Goal: Task Accomplishment & Management: Manage account settings

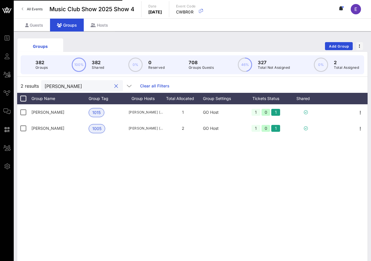
click at [29, 7] on link "All Events" at bounding box center [32, 9] width 28 height 9
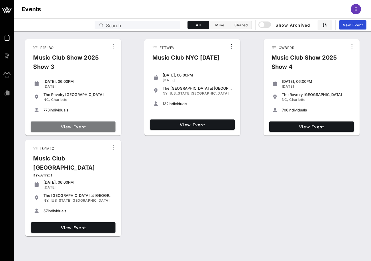
click at [91, 123] on link "View Event" at bounding box center [73, 126] width 85 height 10
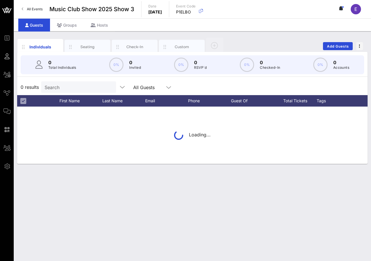
click at [63, 68] on p "Total Individuals" at bounding box center [62, 68] width 28 height 6
click at [63, 87] on input "text" at bounding box center [78, 86] width 67 height 7
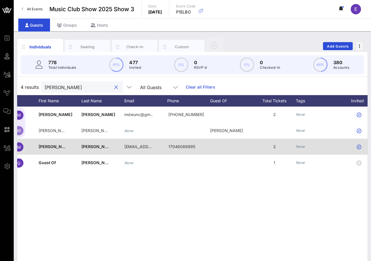
scroll to position [0, 15]
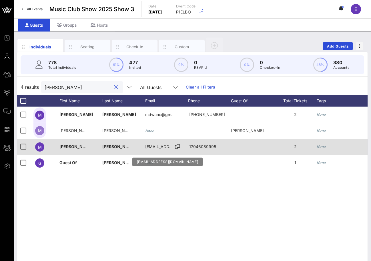
type input "[PERSON_NAME]"
click at [158, 148] on span "[EMAIL_ADDRESS][DOMAIN_NAME]" at bounding box center [179, 146] width 69 height 5
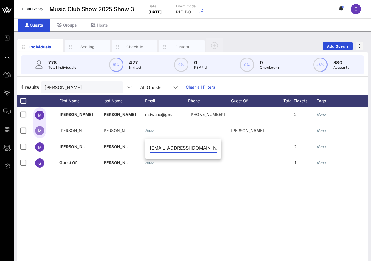
click at [140, 188] on div "[PERSON_NAME] mdwunc@gm… [PHONE_NUMBER] 2 None Default 1006 [PERSON_NAME] [PERS…" at bounding box center [192, 192] width 351 height 172
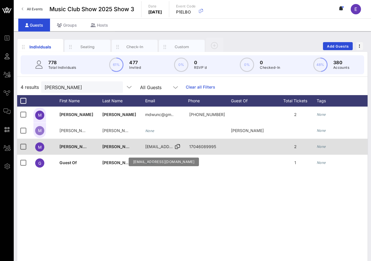
click at [169, 146] on span "[EMAIL_ADDRESS][DOMAIN_NAME]" at bounding box center [179, 146] width 69 height 5
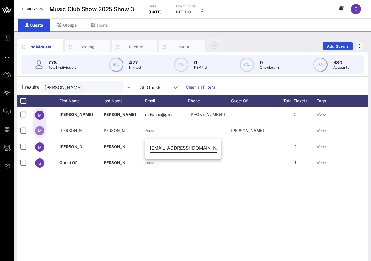
drag, startPoint x: 202, startPoint y: 147, endPoint x: 155, endPoint y: 147, distance: 47.5
click at [155, 147] on div "[EMAIL_ADDRESS][DOMAIN_NAME]" at bounding box center [183, 149] width 76 height 19
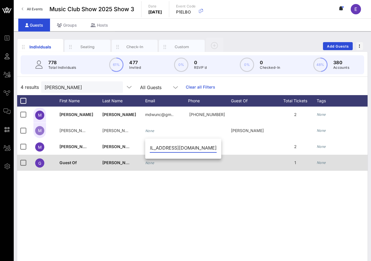
drag, startPoint x: 151, startPoint y: 148, endPoint x: 231, endPoint y: 155, distance: 80.4
click at [231, 155] on div "Event Builder Guests All Groups Journeys Comms QR Scanner Team Settings Music C…" at bounding box center [185, 142] width 371 height 284
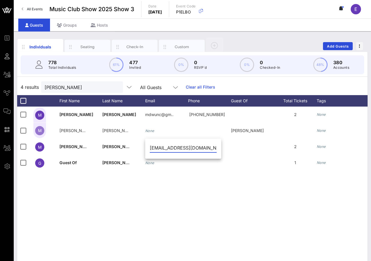
click at [202, 179] on div "[PERSON_NAME] mdwunc@gm… [PHONE_NUMBER] 2 None Default 1006 [PERSON_NAME] [PERS…" at bounding box center [192, 192] width 351 height 172
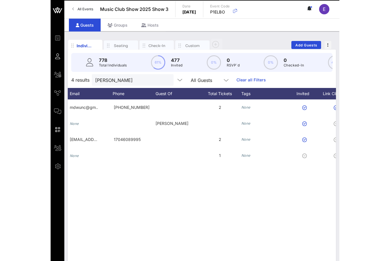
scroll to position [0, 102]
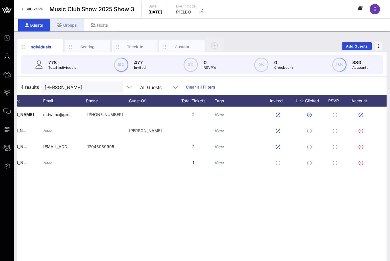
click at [73, 23] on div "Groups" at bounding box center [67, 25] width 34 height 13
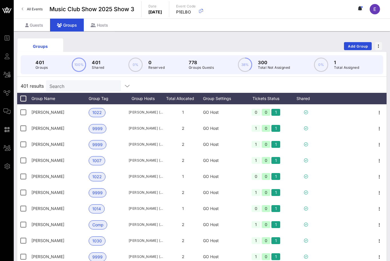
click at [70, 85] on input "Search" at bounding box center [83, 85] width 67 height 7
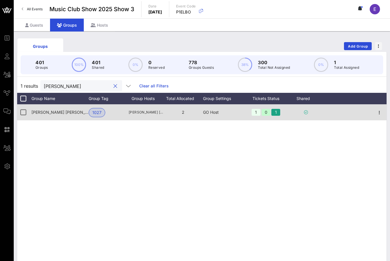
type input "[PERSON_NAME]"
click at [71, 110] on div "[PERSON_NAME] [PERSON_NAME]" at bounding box center [59, 112] width 57 height 16
click at [371, 115] on icon "button" at bounding box center [379, 112] width 7 height 7
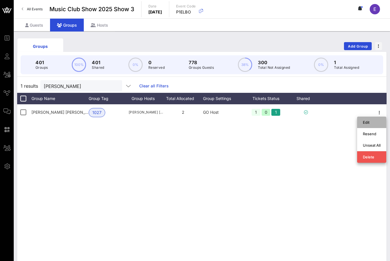
click at [371, 122] on div "Edit" at bounding box center [372, 122] width 18 height 5
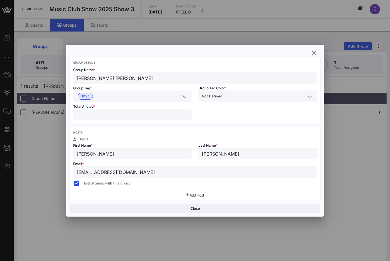
scroll to position [24, 0]
click at [138, 173] on input "[EMAIL_ADDRESS][DOMAIN_NAME]" at bounding box center [195, 170] width 237 height 7
paste input "e"
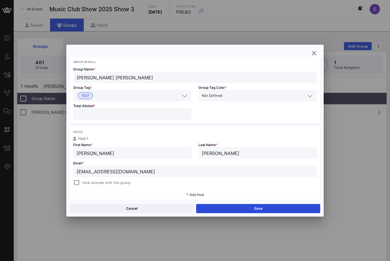
type input "[EMAIL_ADDRESS][DOMAIN_NAME]"
click at [103, 185] on div "Host attends with this group" at bounding box center [101, 182] width 57 height 7
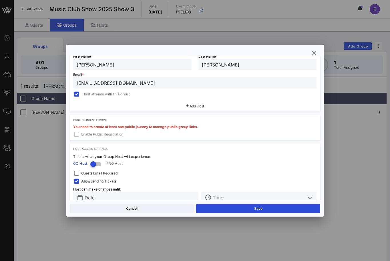
scroll to position [124, 0]
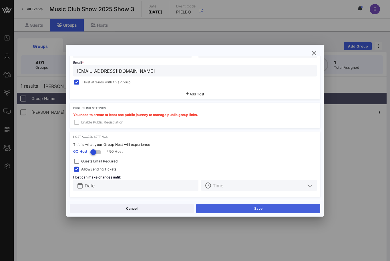
click at [204, 209] on button "Save" at bounding box center [258, 208] width 124 height 9
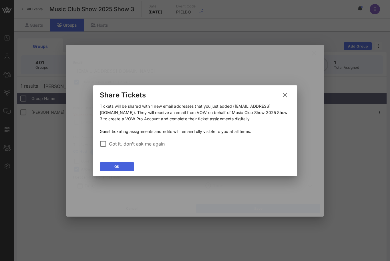
click at [109, 166] on button "OK" at bounding box center [117, 166] width 34 height 9
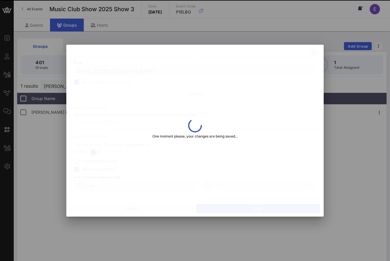
type input "[PERSON_NAME]"
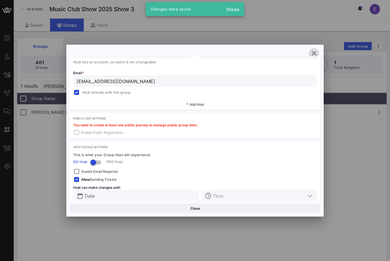
click at [314, 51] on icon "button" at bounding box center [314, 53] width 7 height 7
